Goal: Find specific page/section: Find specific page/section

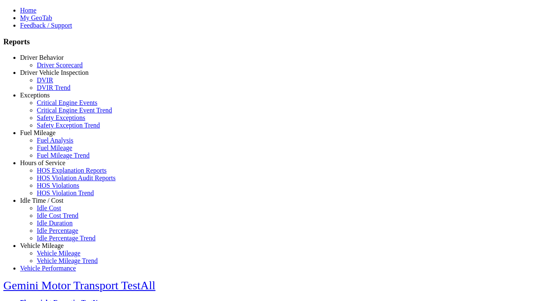
click at [48, 99] on link "Exceptions" at bounding box center [35, 94] width 30 height 7
click at [54, 114] on link "Critical Engine Event Trend" at bounding box center [74, 109] width 75 height 7
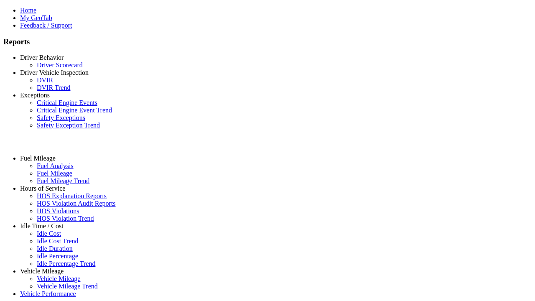
select select "**********"
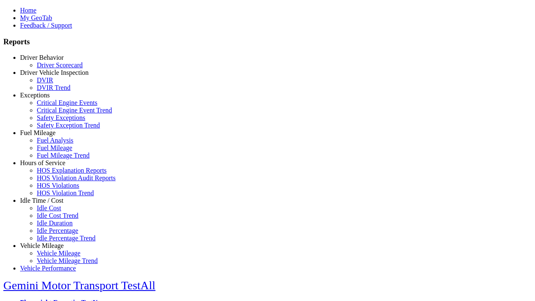
type input "**********"
